Goal: Information Seeking & Learning: Learn about a topic

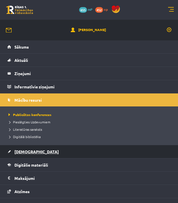
click at [35, 156] on link "[DEMOGRAPHIC_DATA]" at bounding box center [88, 151] width 163 height 13
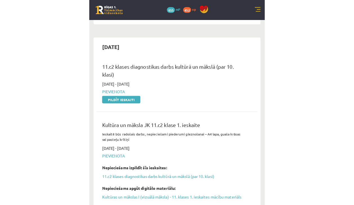
scroll to position [545, 0]
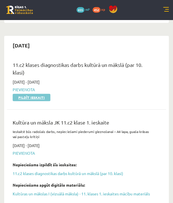
click at [33, 94] on link "Pildīt ieskaiti" at bounding box center [32, 97] width 38 height 7
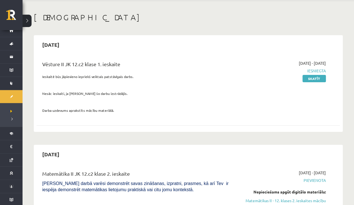
scroll to position [23, 0]
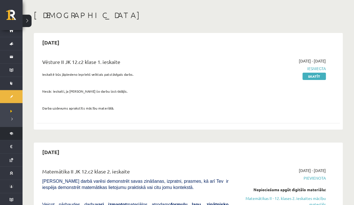
click at [13, 133] on link "Digitālie materiāli" at bounding box center [11, 133] width 23 height 13
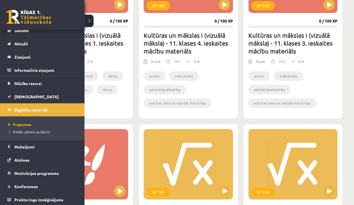
click at [92, 20] on div "XP 100 0 / 100 XP Kultūras un mākslas i (vizuālā māksla) - 11. klases 1. ieskai…" at bounding box center [84, 28] width 100 height 182
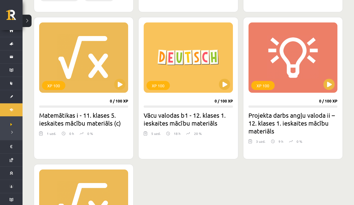
scroll to position [522, 0]
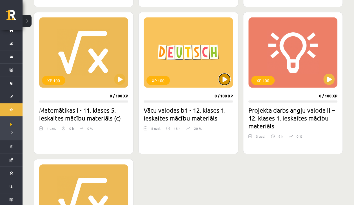
click at [177, 83] on button at bounding box center [224, 79] width 11 height 11
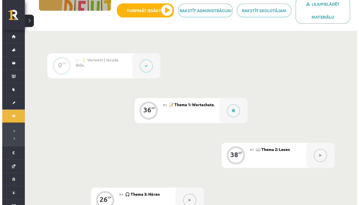
scroll to position [104, 0]
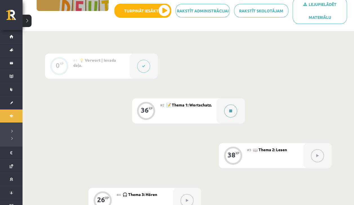
click at [231, 114] on button at bounding box center [230, 111] width 13 height 13
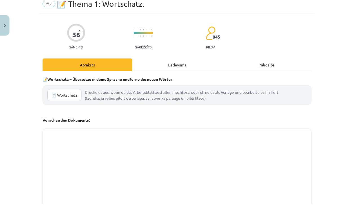
scroll to position [0, 0]
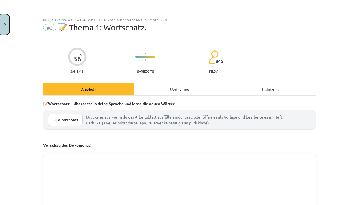
click at [6, 23] on button "Close" at bounding box center [5, 24] width 10 height 21
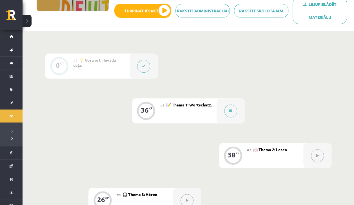
click at [6, 118] on li "Digitālie materiāli Programma Biežāk uzdotie jautājumi" at bounding box center [11, 127] width 23 height 37
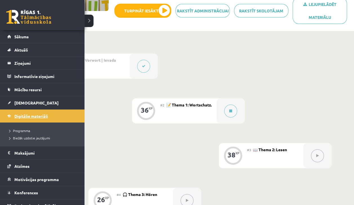
click at [19, 114] on span "Digitālie materiāli" at bounding box center [31, 116] width 34 height 5
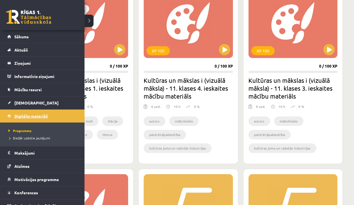
scroll to position [180, 0]
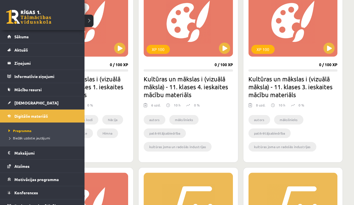
click at [91, 21] on div "XP 100" at bounding box center [83, 21] width 89 height 70
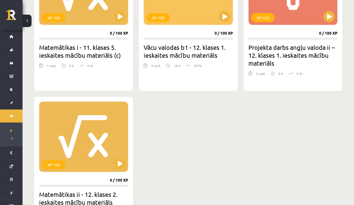
scroll to position [585, 0]
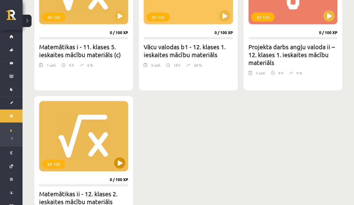
click at [117, 167] on div "XP 100" at bounding box center [83, 136] width 89 height 70
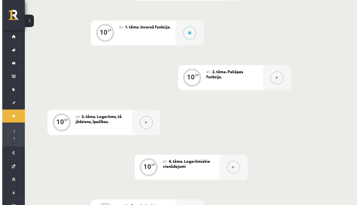
scroll to position [183, 0]
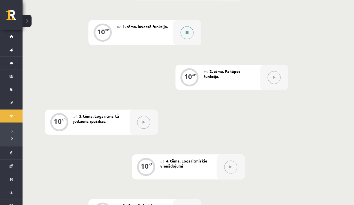
click at [186, 35] on button at bounding box center [187, 32] width 13 height 13
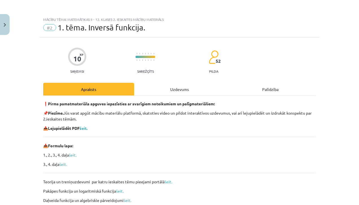
click at [182, 90] on div "Uzdevums" at bounding box center [179, 89] width 91 height 13
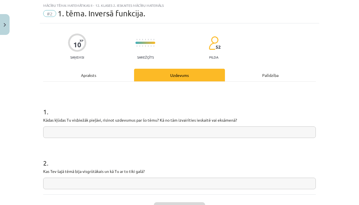
click at [80, 81] on div "Apraksts" at bounding box center [88, 75] width 91 height 13
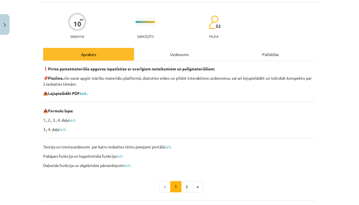
scroll to position [32, 0]
